Goal: Task Accomplishment & Management: Use online tool/utility

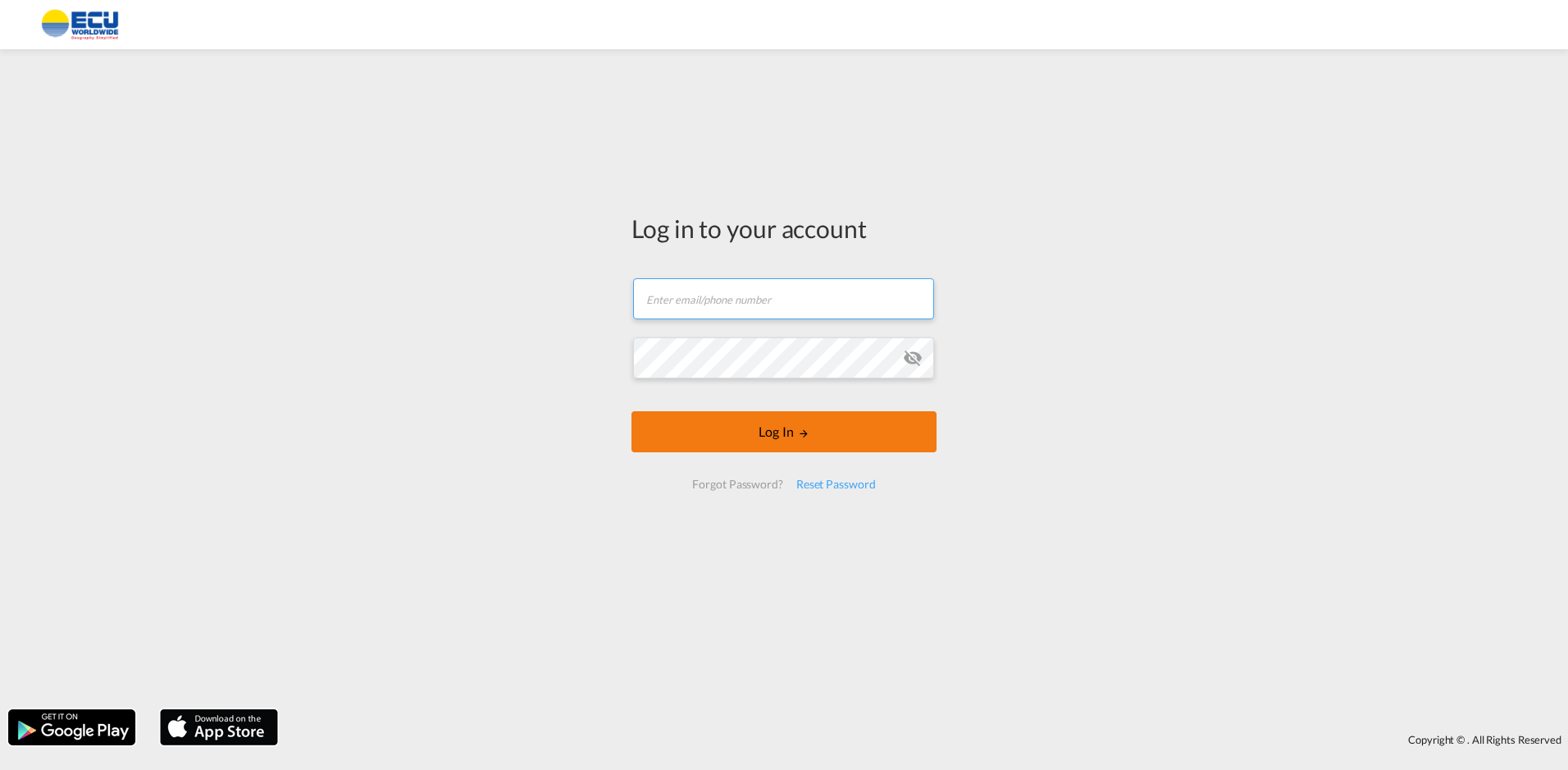
type input "[EMAIL_ADDRESS][DOMAIN_NAME]"
click at [784, 437] on button "Log In" at bounding box center [784, 431] width 305 height 41
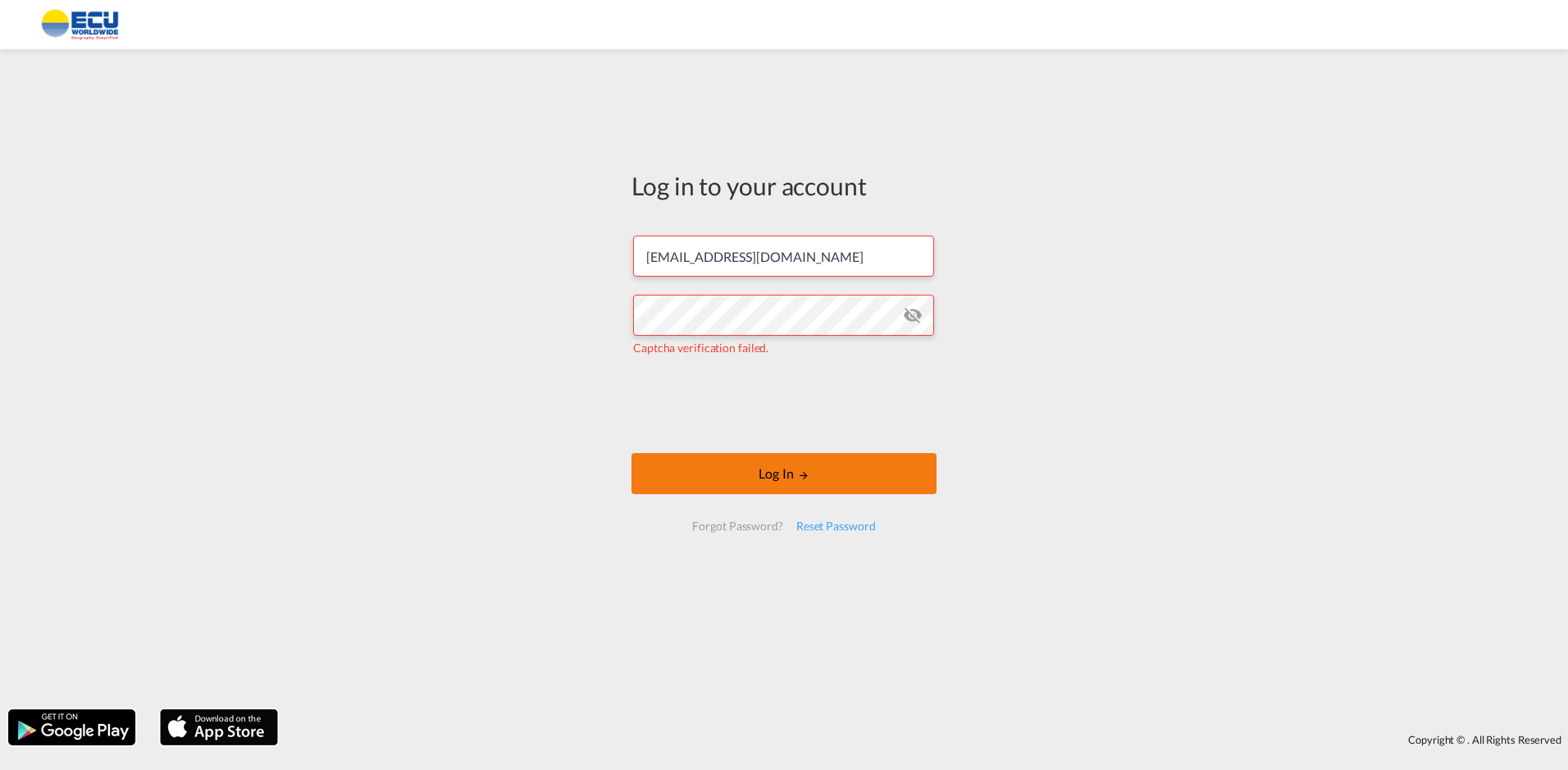
click at [769, 468] on button "Log In" at bounding box center [784, 474] width 305 height 41
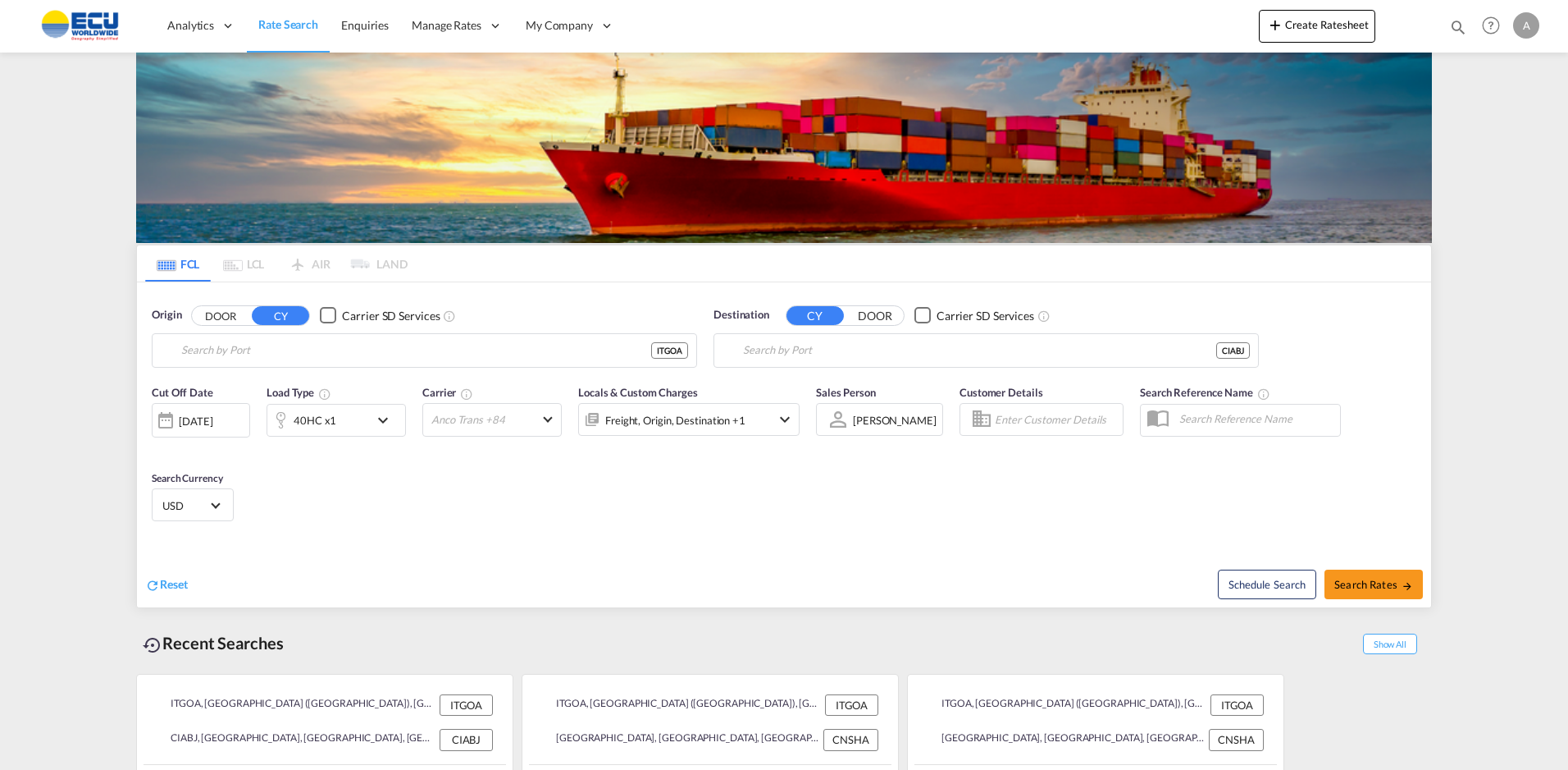
type input "[GEOGRAPHIC_DATA] ([GEOGRAPHIC_DATA]), [GEOGRAPHIC_DATA]"
type input "[GEOGRAPHIC_DATA], CIABJ"
click at [1329, 27] on button "Create Ratesheet" at bounding box center [1317, 26] width 116 height 32
